Goal: Task Accomplishment & Management: Complete application form

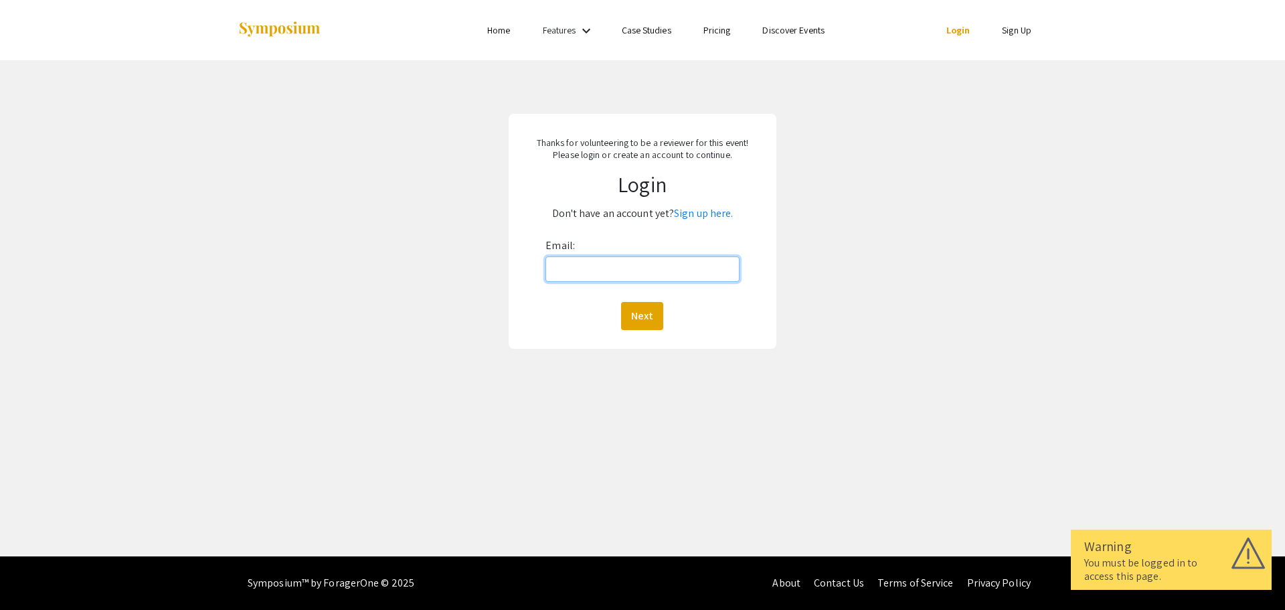
click at [621, 265] on input "Email:" at bounding box center [641, 268] width 193 height 25
type input "[EMAIL_ADDRESS][DOMAIN_NAME]"
click at [638, 312] on button "Next" at bounding box center [642, 316] width 42 height 28
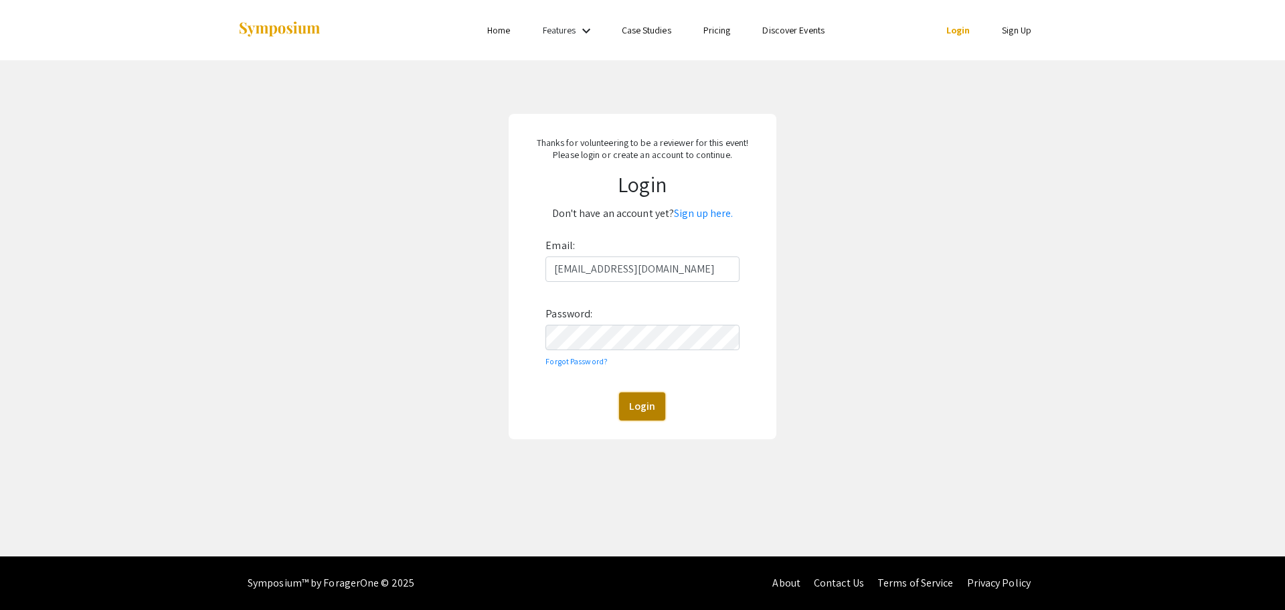
click at [642, 405] on button "Login" at bounding box center [642, 406] width 46 height 28
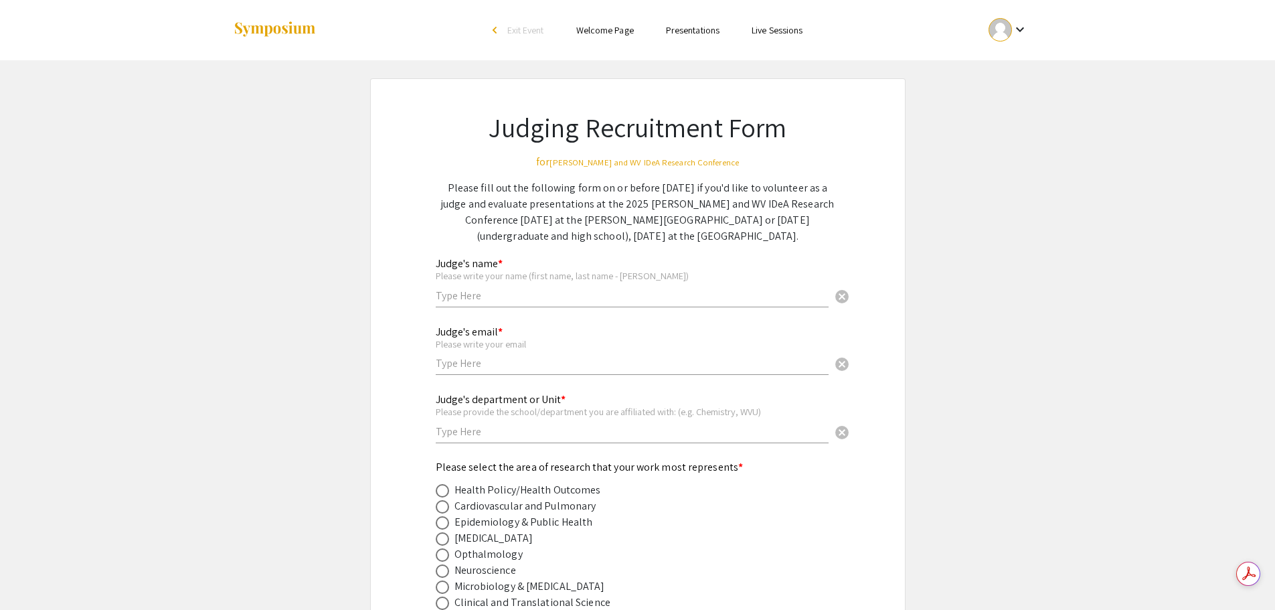
click at [572, 292] on input "text" at bounding box center [632, 295] width 393 height 14
type input "[PERSON_NAME]"
type input "[EMAIL_ADDRESS][DOMAIN_NAME]"
click at [514, 435] on input "text" at bounding box center [632, 431] width 393 height 14
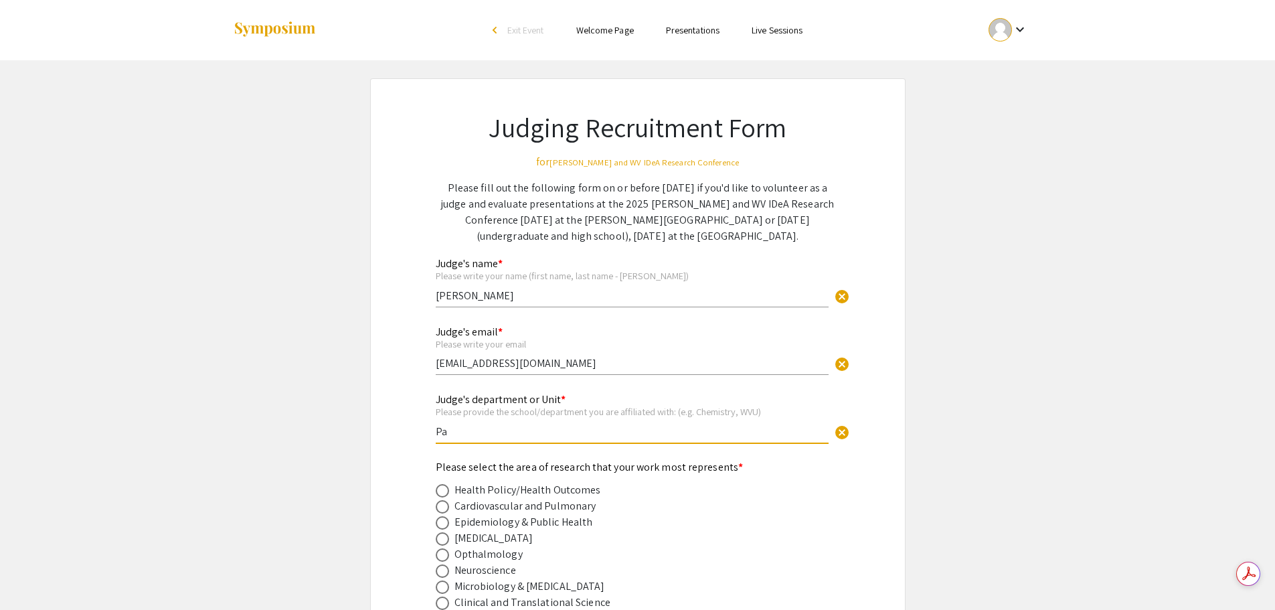
type input "P"
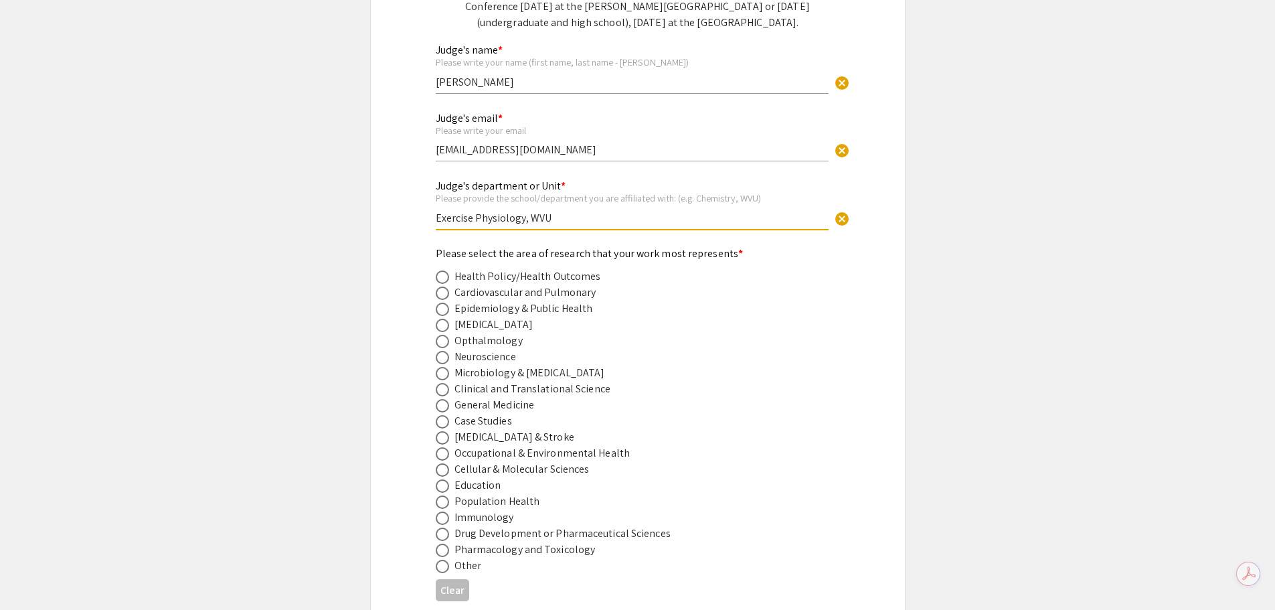
scroll to position [268, 0]
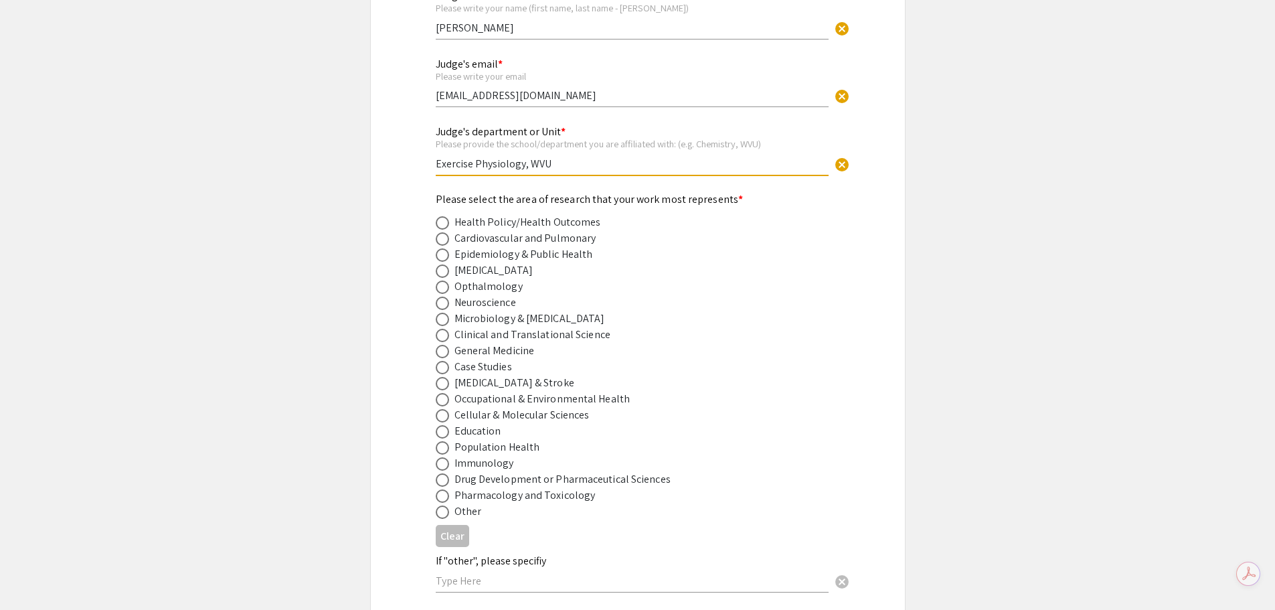
type input "Exercise Physiology, WVU"
click at [446, 239] on span at bounding box center [442, 238] width 13 height 13
click at [446, 239] on input "radio" at bounding box center [442, 238] width 13 height 13
radio input "true"
click at [442, 410] on span at bounding box center [442, 415] width 13 height 13
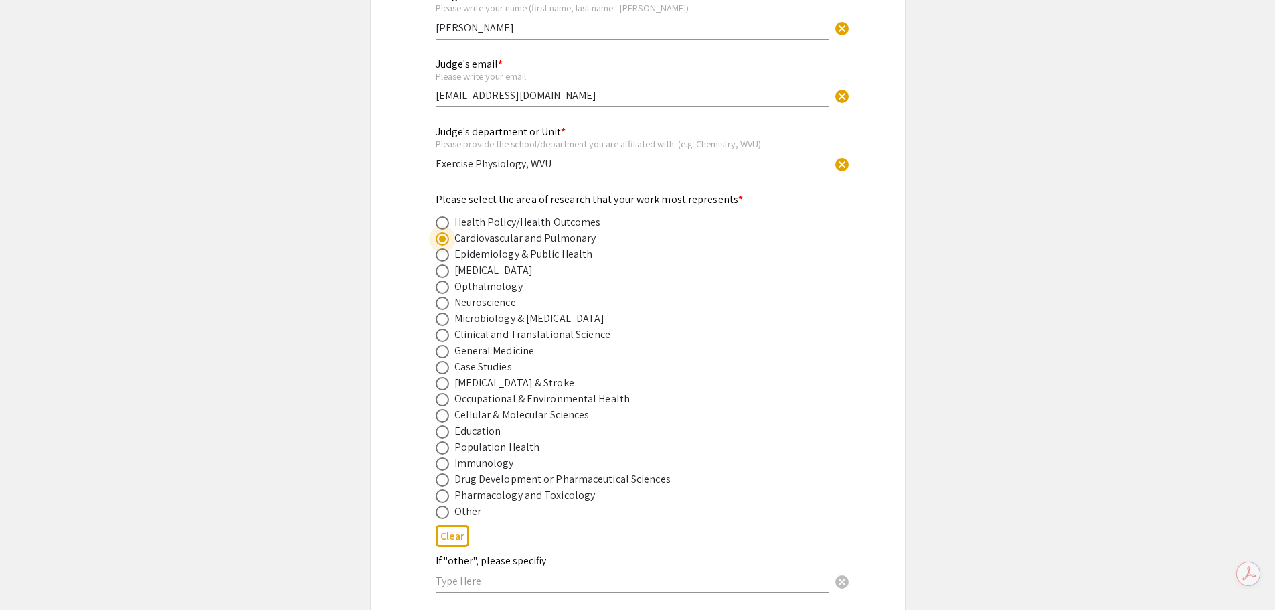
click at [442, 410] on input "radio" at bounding box center [442, 415] width 13 height 13
radio input "true"
click at [442, 239] on span at bounding box center [442, 239] width 0 height 0
click at [442, 239] on input "radio" at bounding box center [442, 238] width 13 height 13
radio input "true"
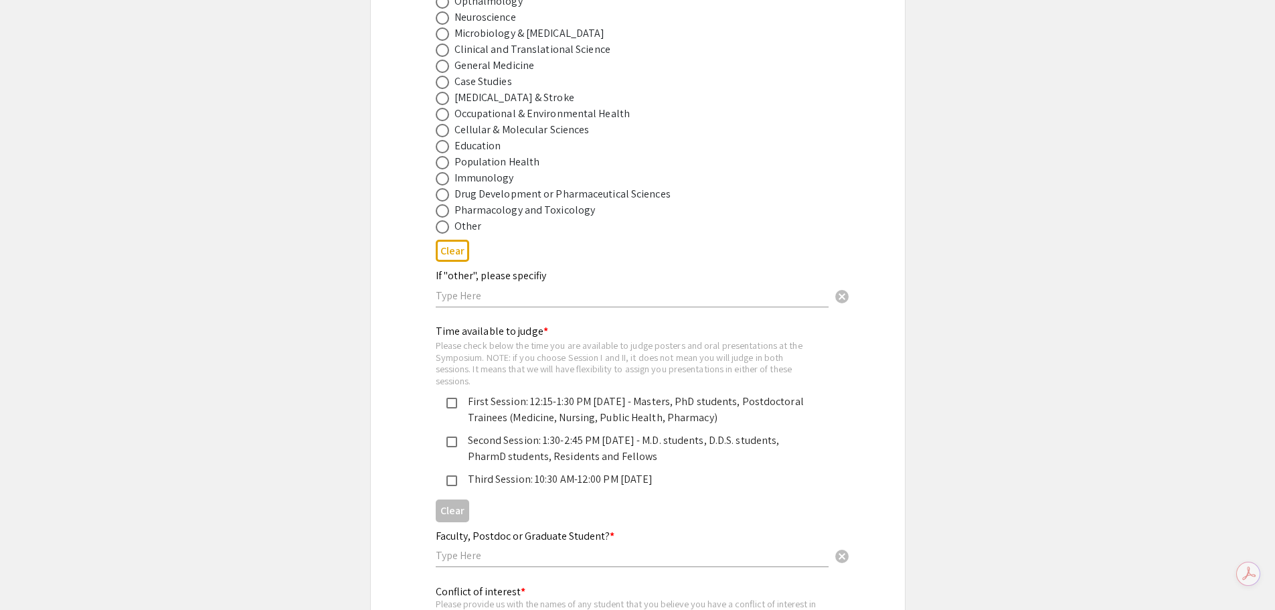
scroll to position [602, 0]
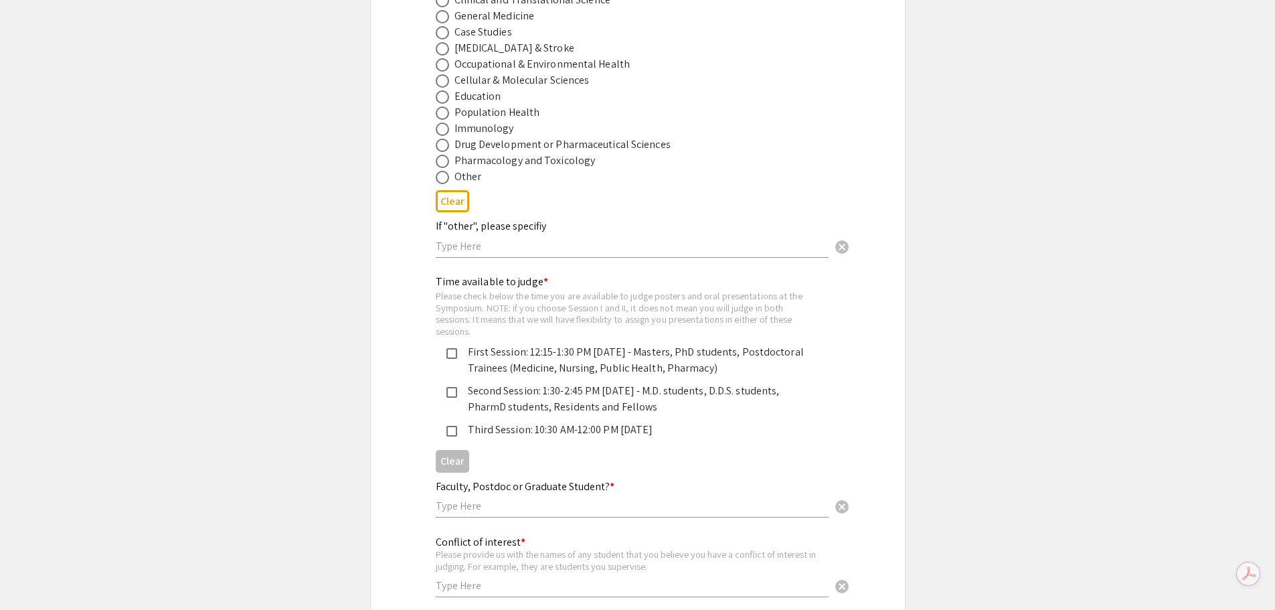
click at [452, 359] on mat-pseudo-checkbox at bounding box center [451, 353] width 11 height 11
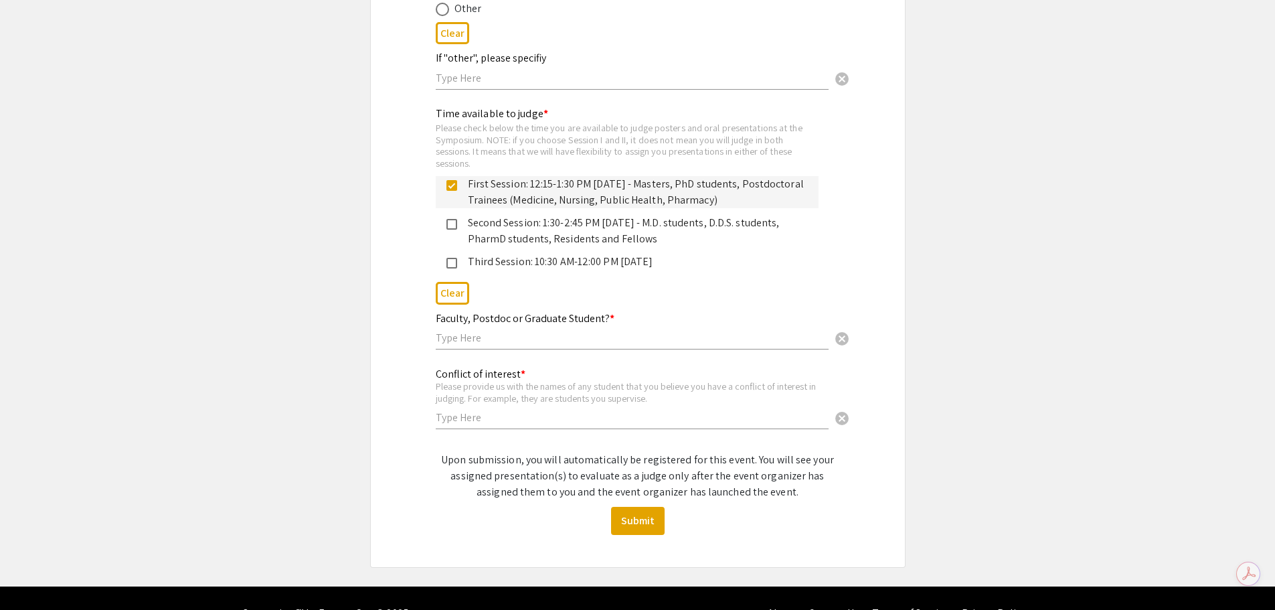
scroll to position [800, 0]
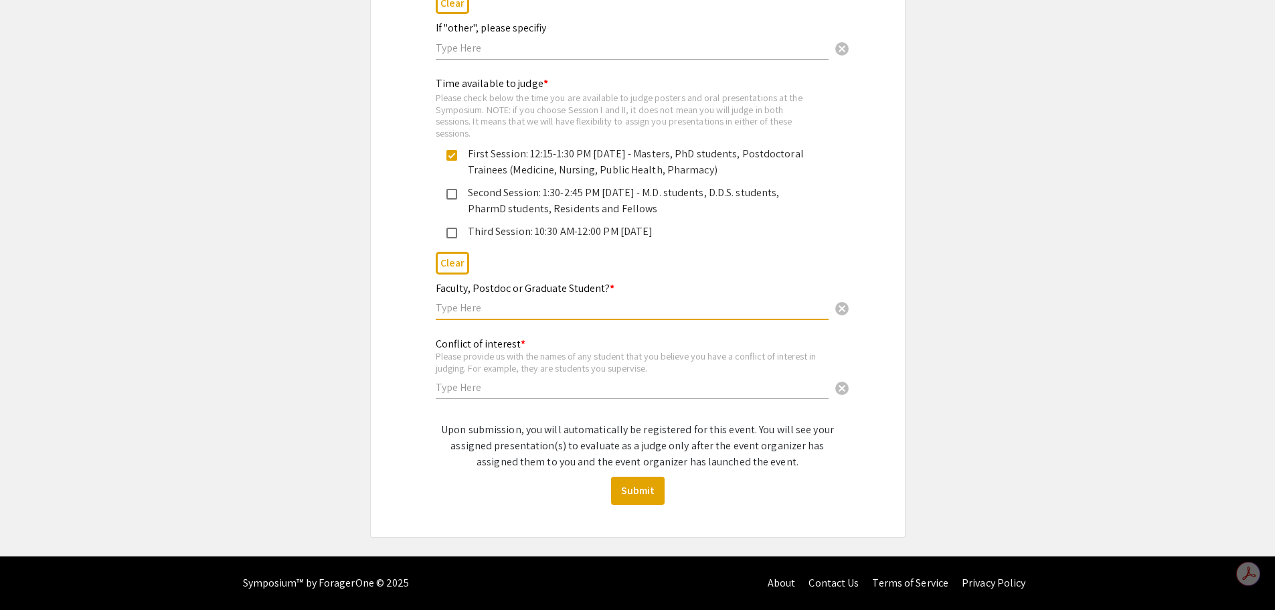
click at [547, 302] on input "text" at bounding box center [632, 307] width 393 height 14
type input "Faculty"
click at [505, 388] on input "text" at bounding box center [632, 387] width 393 height 14
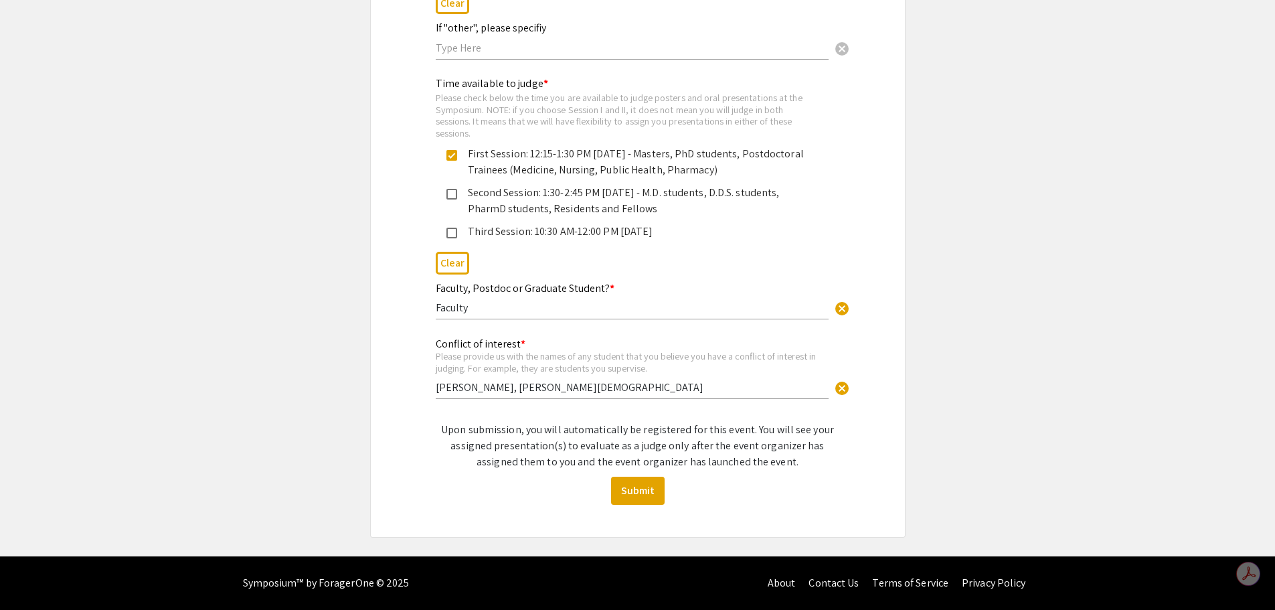
click at [638, 387] on input "[PERSON_NAME], [PERSON_NAME][DEMOGRAPHIC_DATA]" at bounding box center [632, 387] width 393 height 14
click at [658, 380] on input "[PERSON_NAME], [PERSON_NAME][DEMOGRAPHIC_DATA], [PERSON_NAME]" at bounding box center [632, 387] width 393 height 14
type input "[PERSON_NAME], [PERSON_NAME][DEMOGRAPHIC_DATA], [PERSON_NAME], [PERSON_NAME], […"
click at [649, 492] on button "Submit" at bounding box center [638, 490] width 54 height 28
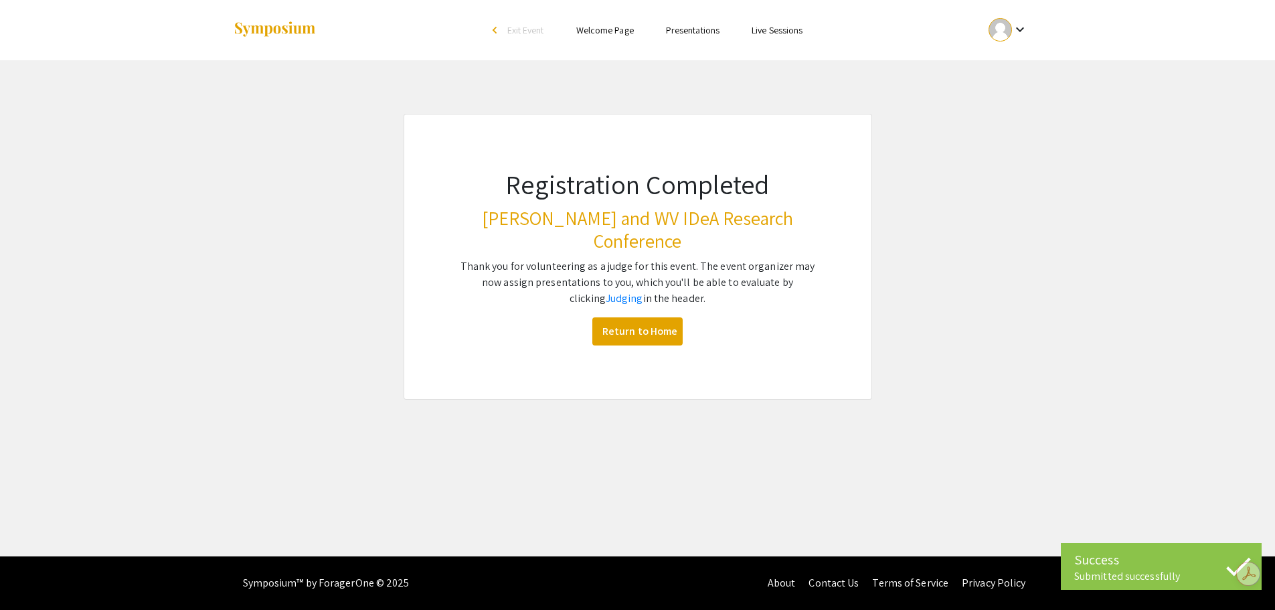
scroll to position [0, 0]
click at [655, 319] on link "Return to Home" at bounding box center [643, 331] width 90 height 28
